Goal: Information Seeking & Learning: Learn about a topic

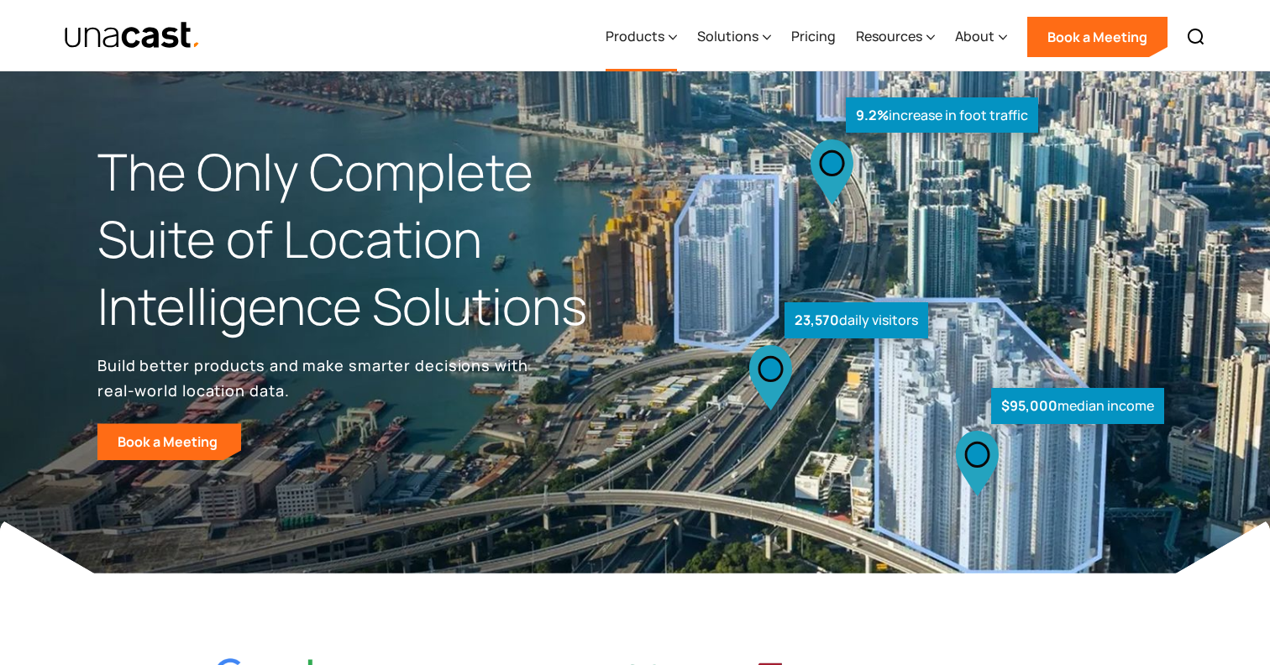
click at [652, 43] on div "Products" at bounding box center [634, 36] width 59 height 20
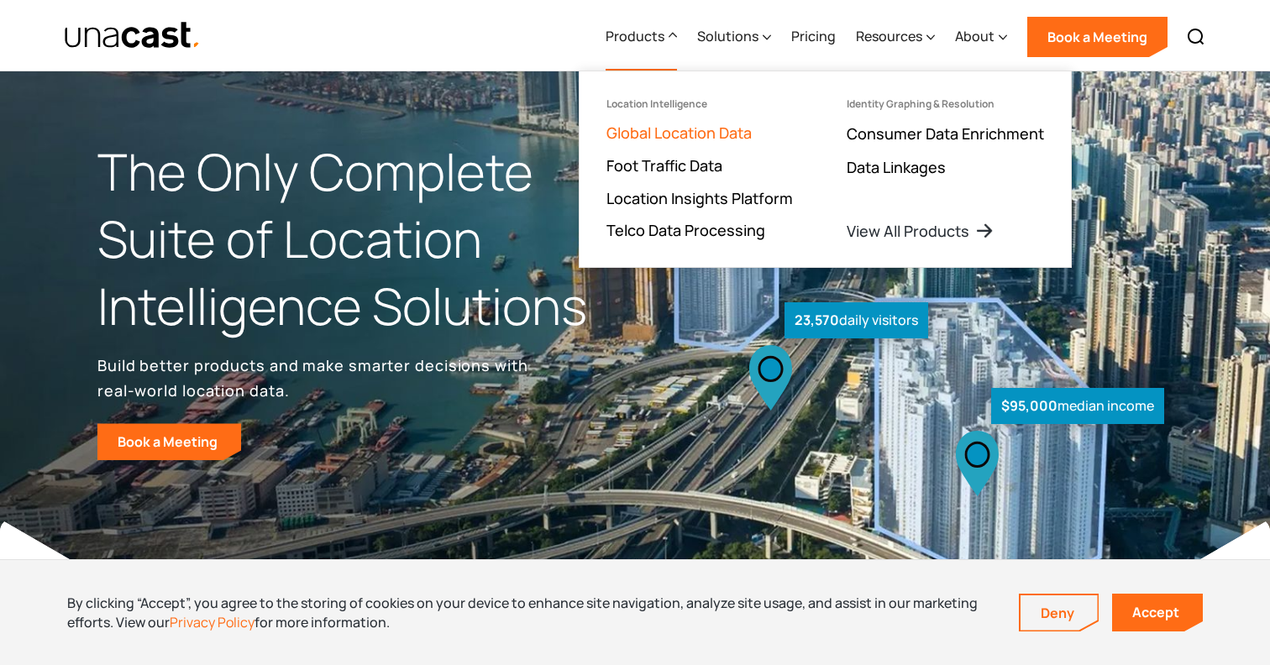
click at [660, 131] on link "Global Location Data" at bounding box center [678, 133] width 145 height 20
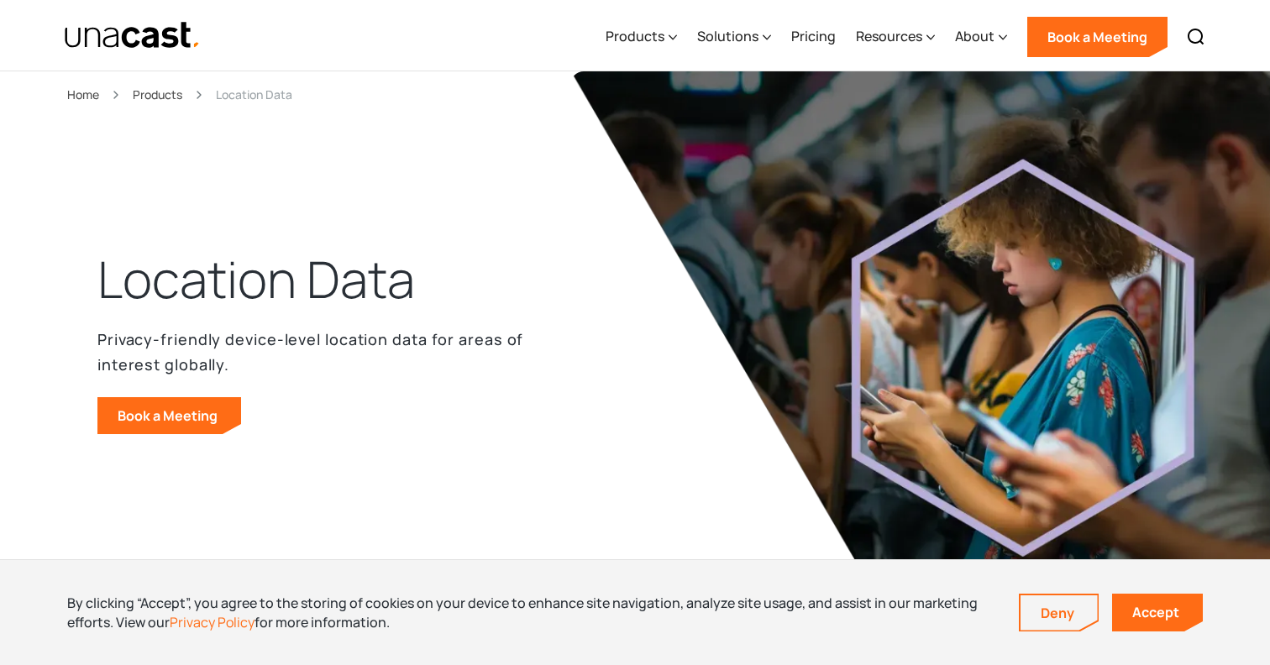
click at [149, 34] on img "home" at bounding box center [132, 35] width 137 height 29
